Goal: Browse casually: Explore the website without a specific task or goal

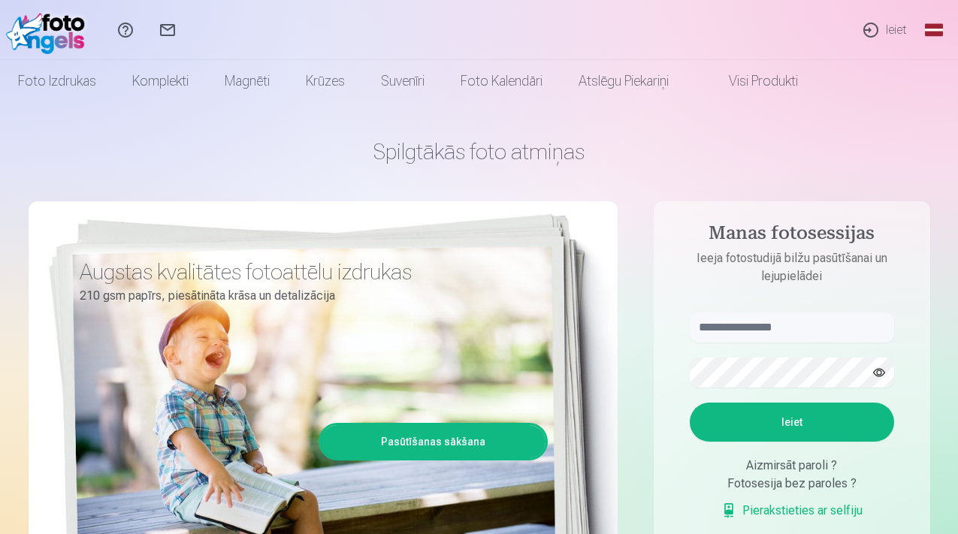
click at [202, 402] on div "Augstas kvalitātes fotoattēlu izdrukas 210 gsm papīrs, piesātināta krāsa un det…" at bounding box center [323, 407] width 589 height 413
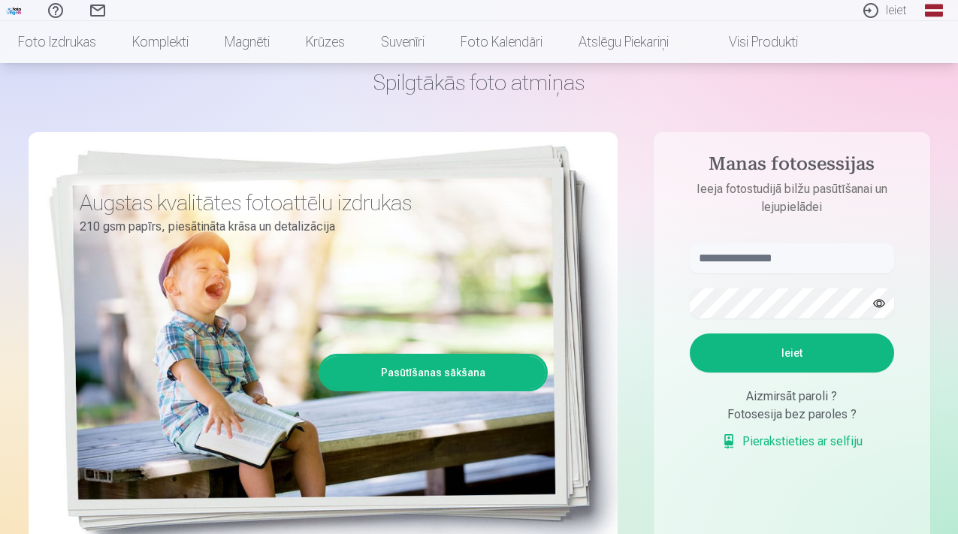
scroll to position [74, 0]
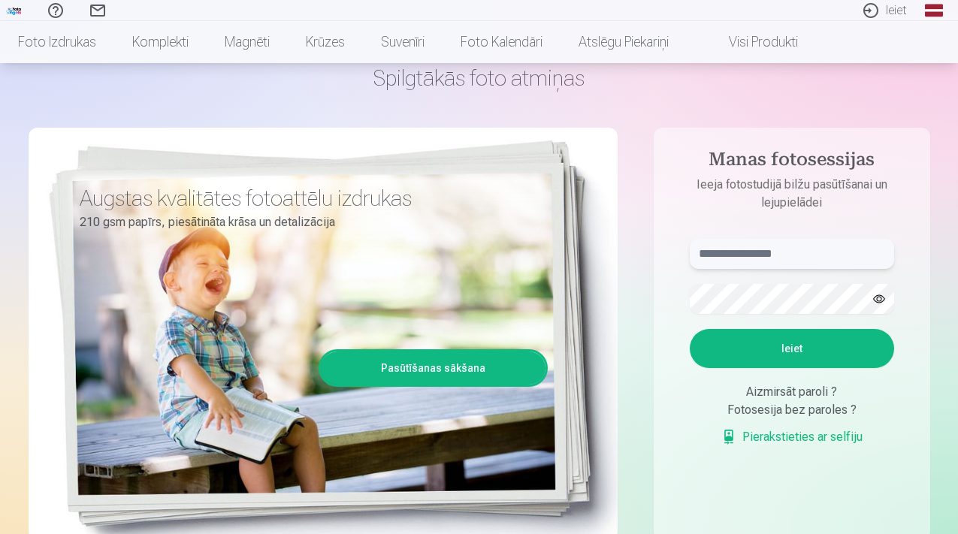
click at [755, 267] on input "text" at bounding box center [792, 254] width 204 height 30
type input "**********"
click at [834, 348] on button "Ieiet" at bounding box center [792, 348] width 204 height 39
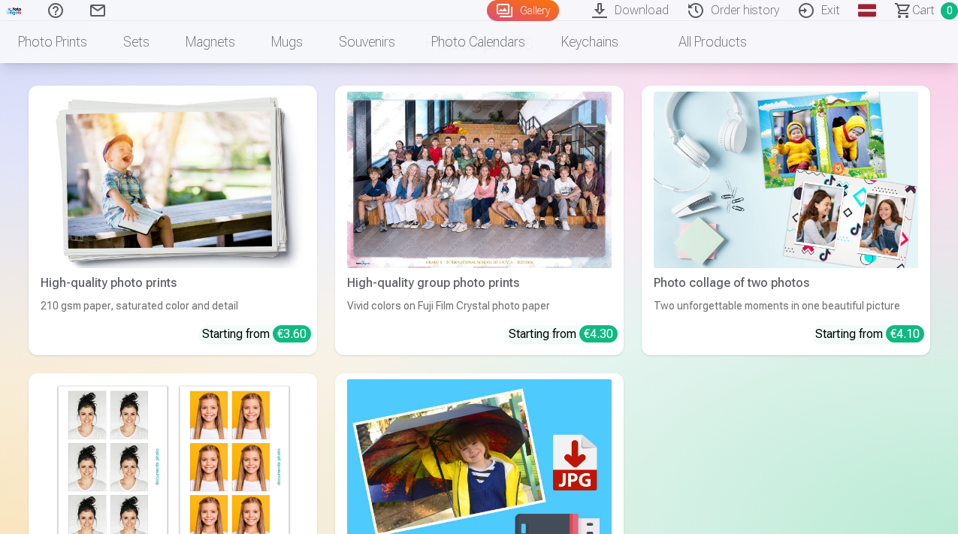
scroll to position [4299, 0]
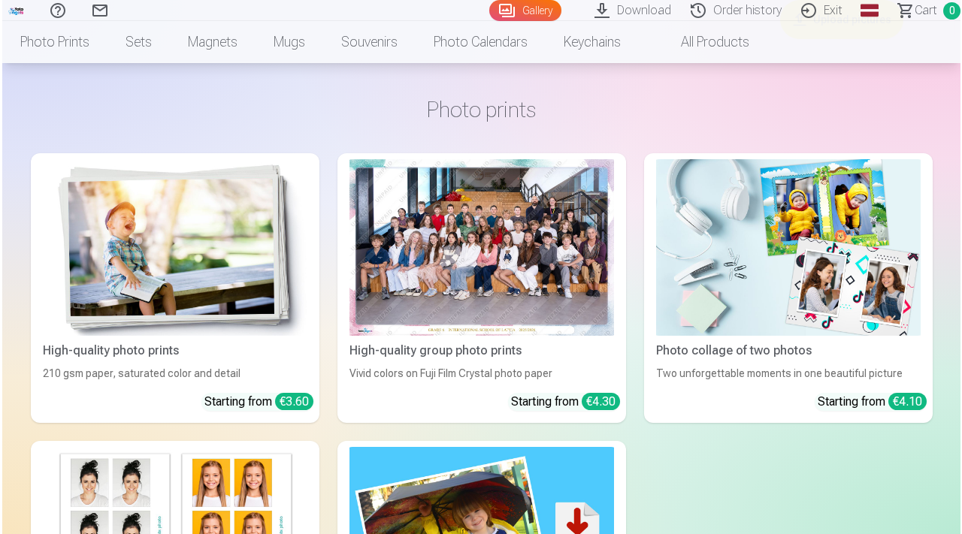
scroll to position [4245, 0]
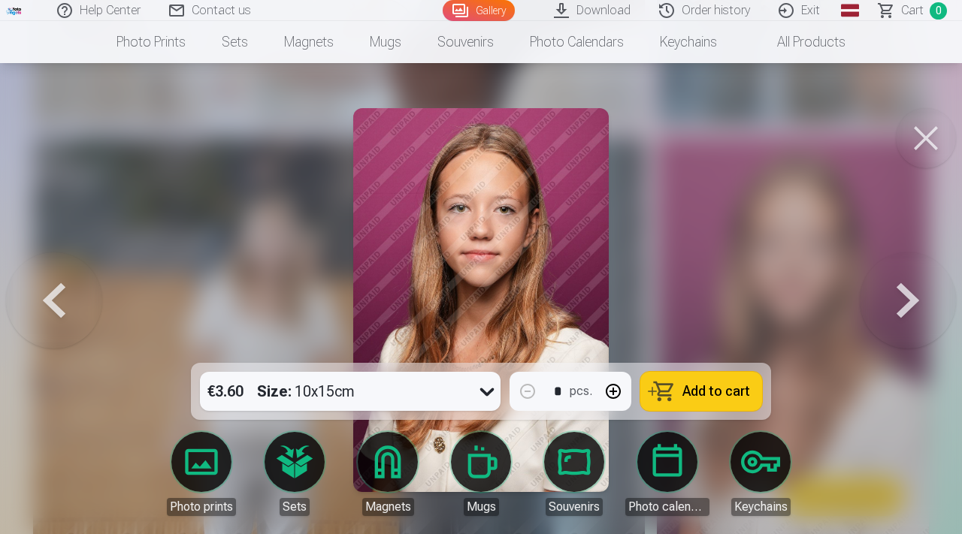
click at [925, 153] on button at bounding box center [926, 138] width 60 height 60
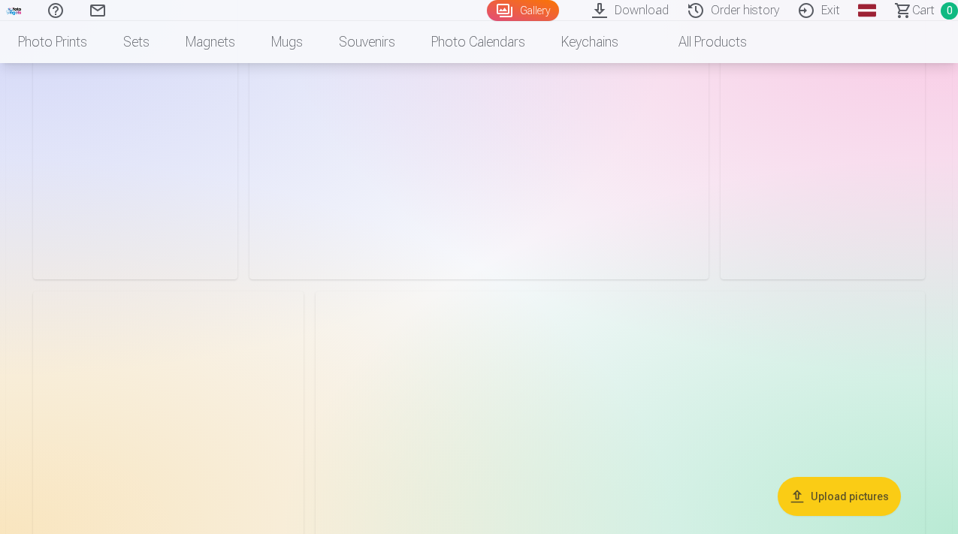
scroll to position [1871, 0]
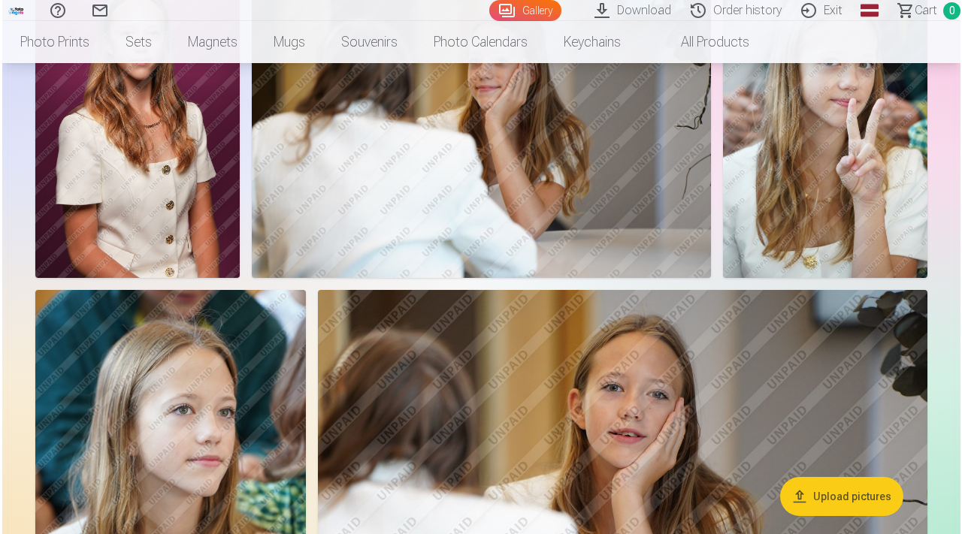
scroll to position [1876, 0]
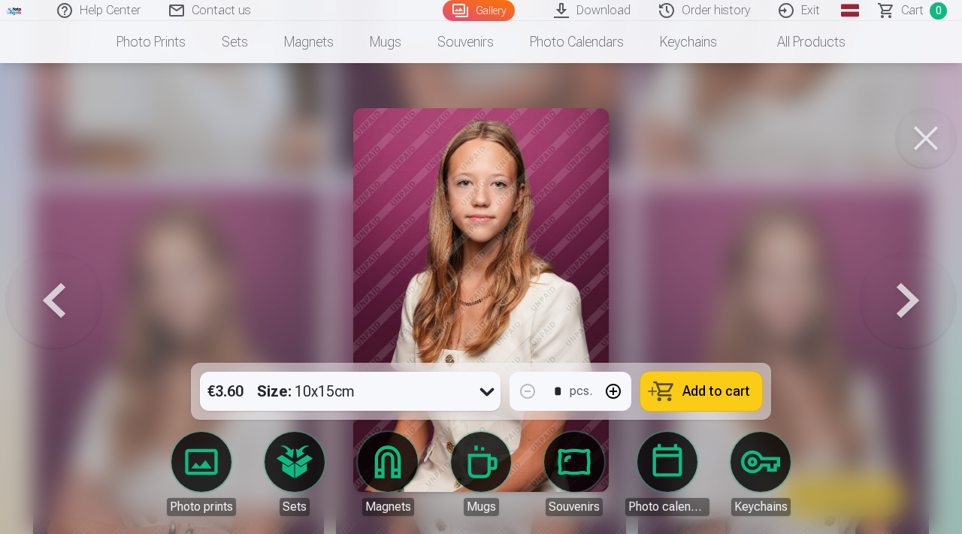
click at [922, 144] on button at bounding box center [926, 138] width 60 height 60
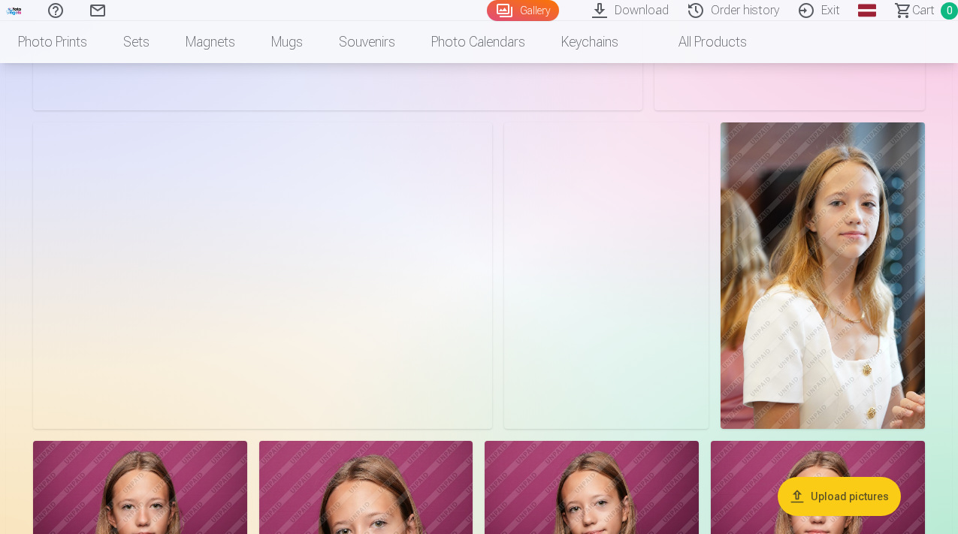
scroll to position [1069, 0]
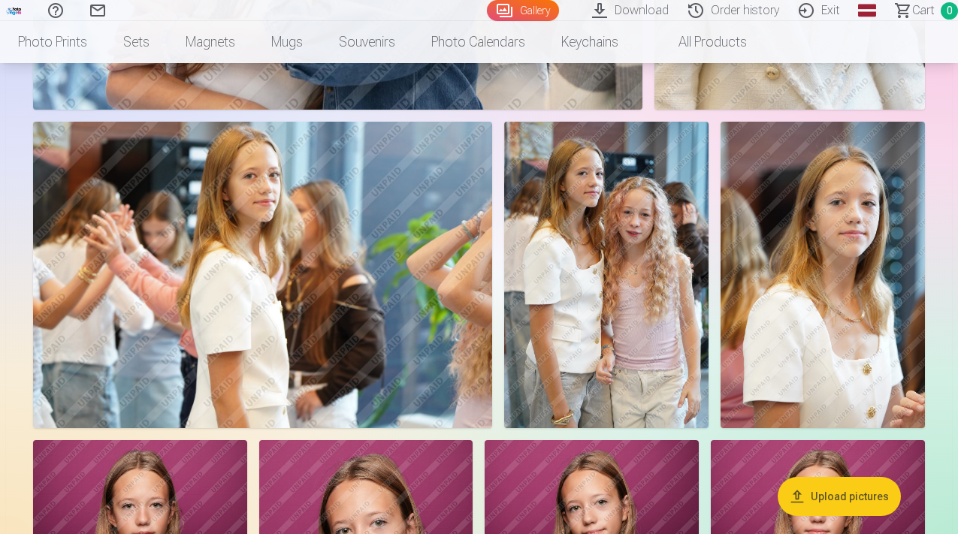
click at [404, 247] on img at bounding box center [262, 275] width 459 height 307
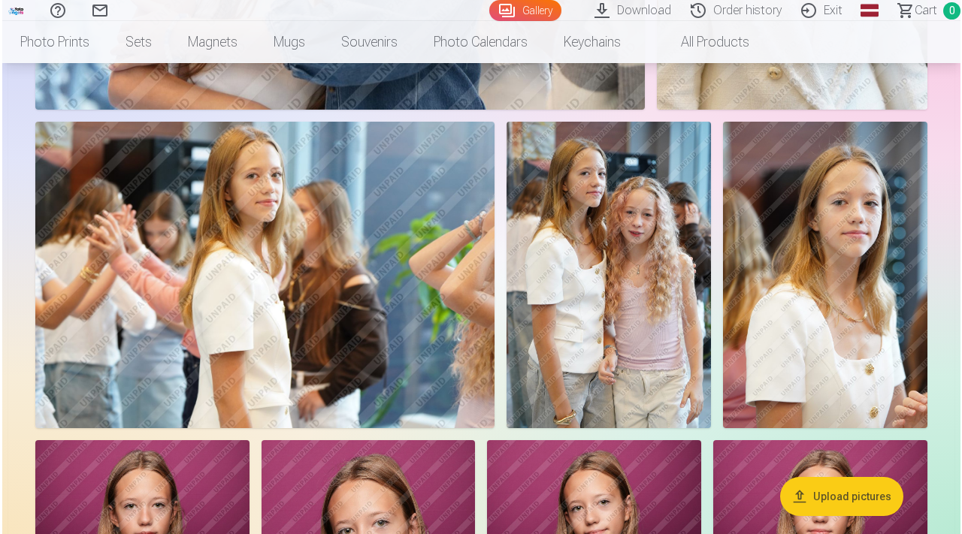
scroll to position [1071, 0]
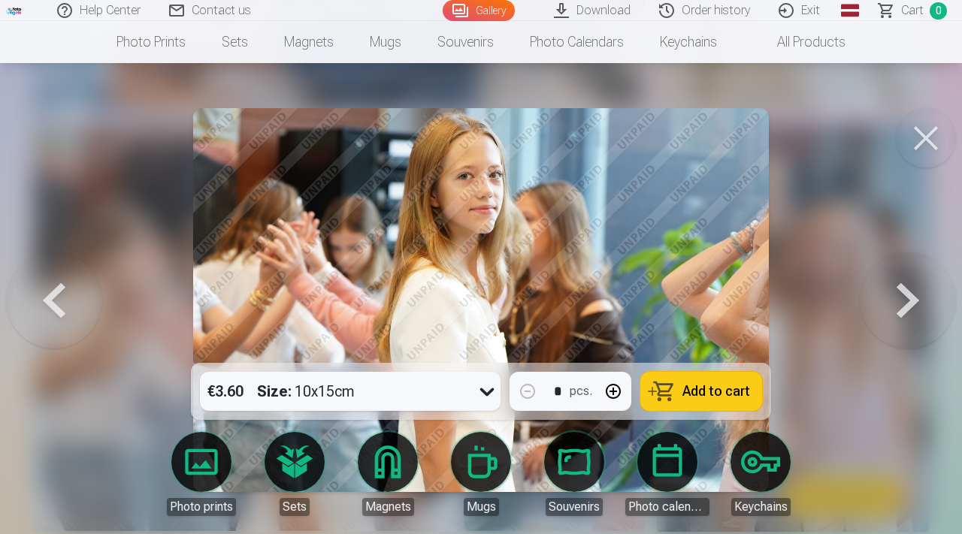
click at [929, 149] on button at bounding box center [926, 138] width 60 height 60
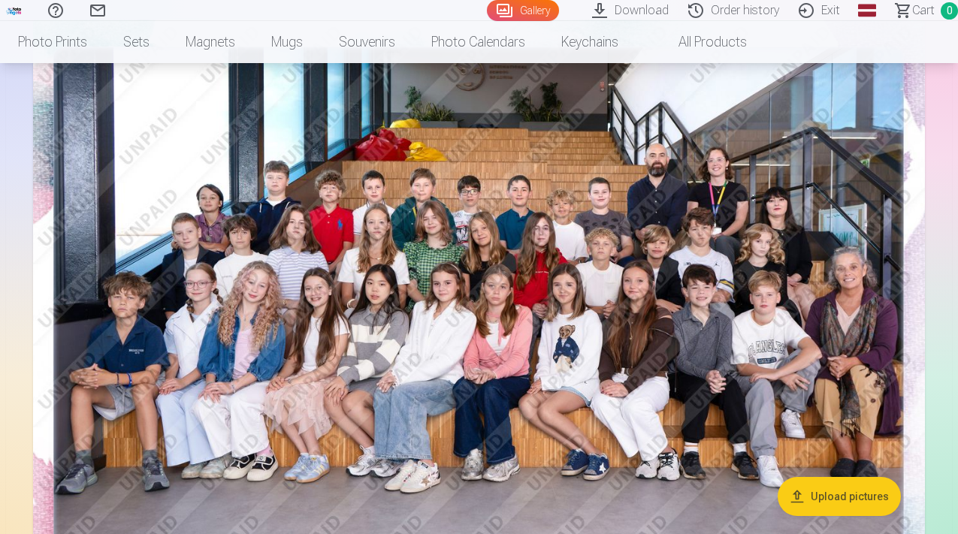
scroll to position [144, 0]
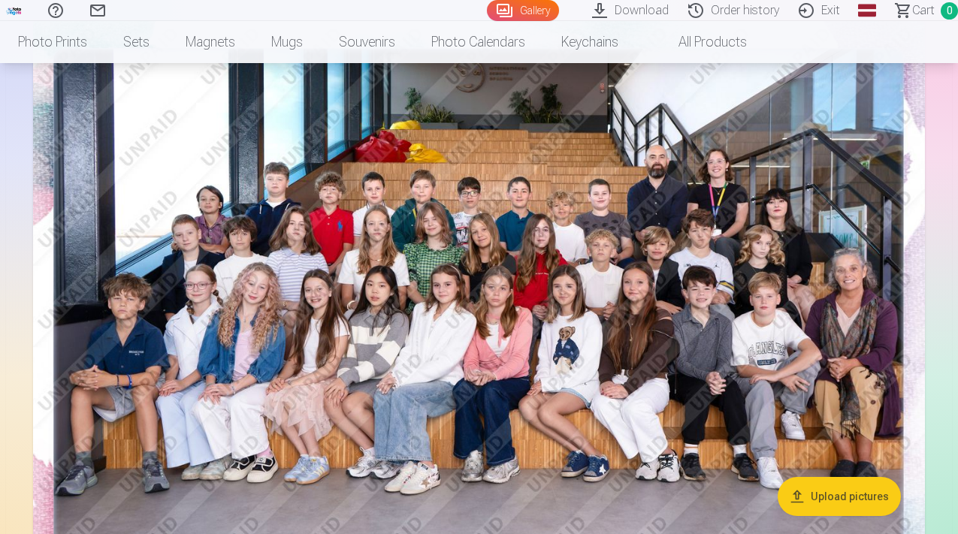
click at [689, 283] on img at bounding box center [479, 318] width 892 height 595
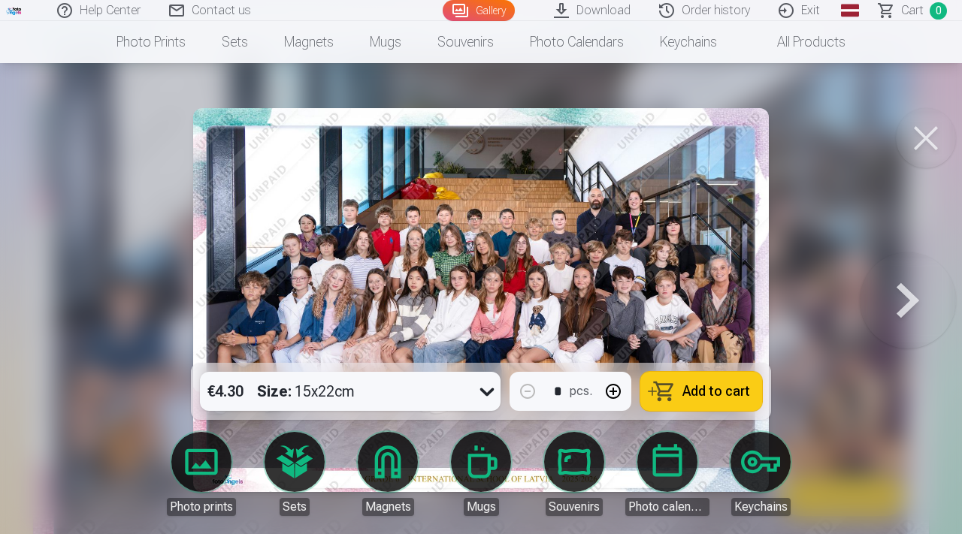
click at [937, 117] on button at bounding box center [926, 138] width 60 height 60
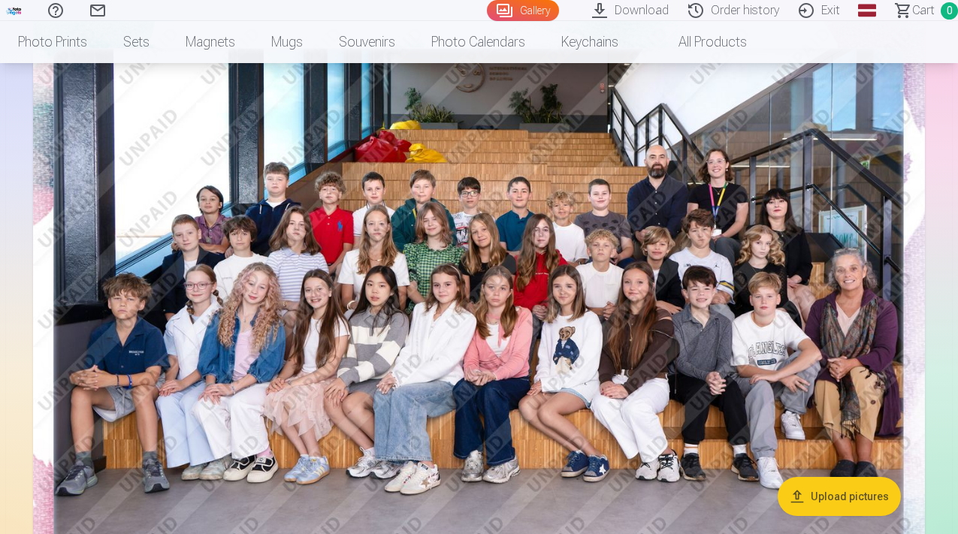
drag, startPoint x: 355, startPoint y: 206, endPoint x: 656, endPoint y: 17, distance: 355.0
